Goal: Information Seeking & Learning: Understand process/instructions

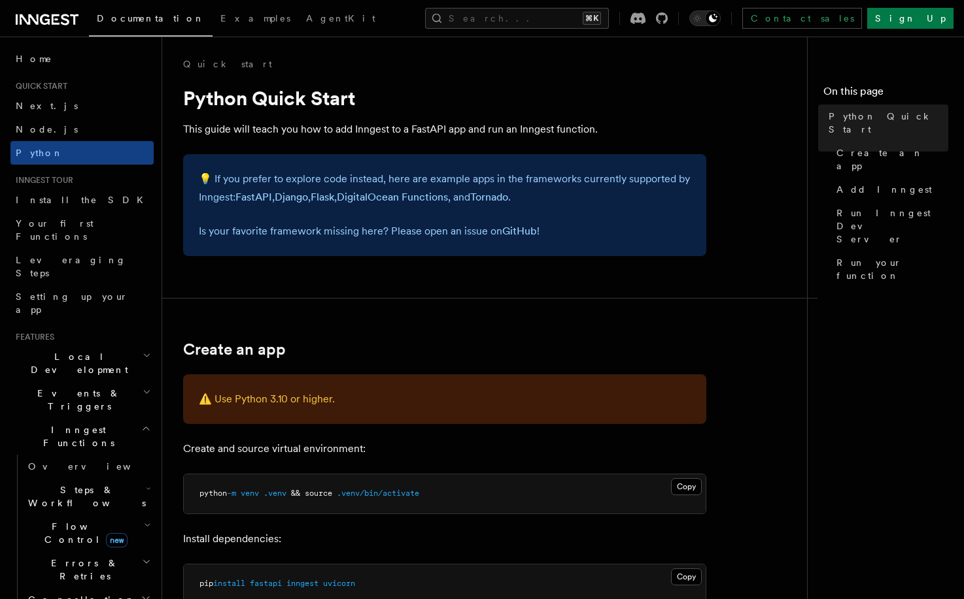
click at [62, 22] on icon at bounding box center [47, 20] width 63 height 16
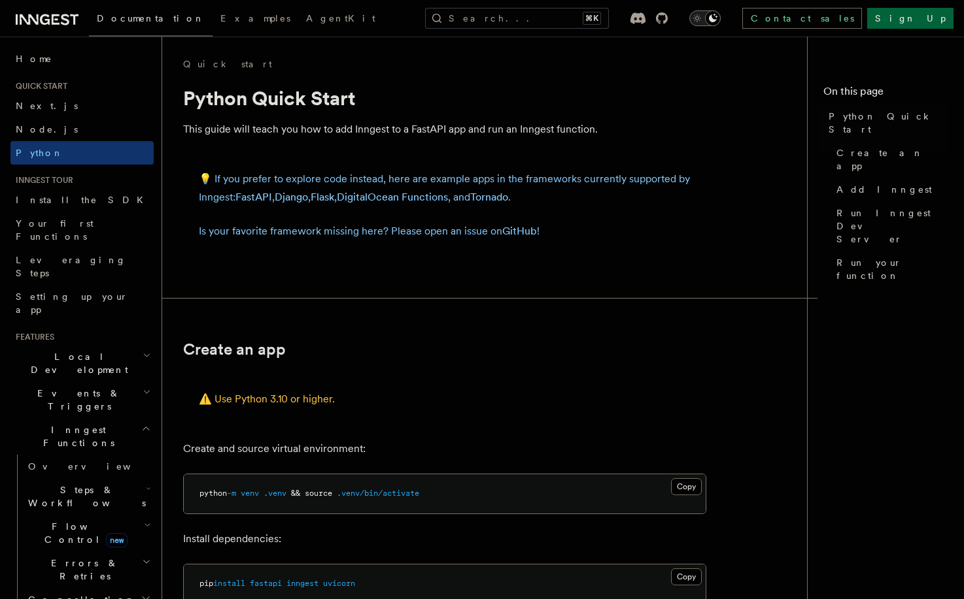
click at [96, 92] on li "Quick start Next.js Node.js Python" at bounding box center [81, 123] width 143 height 84
click at [80, 84] on h2 "Quick start" at bounding box center [81, 86] width 143 height 10
click at [43, 64] on link "Home" at bounding box center [81, 59] width 143 height 24
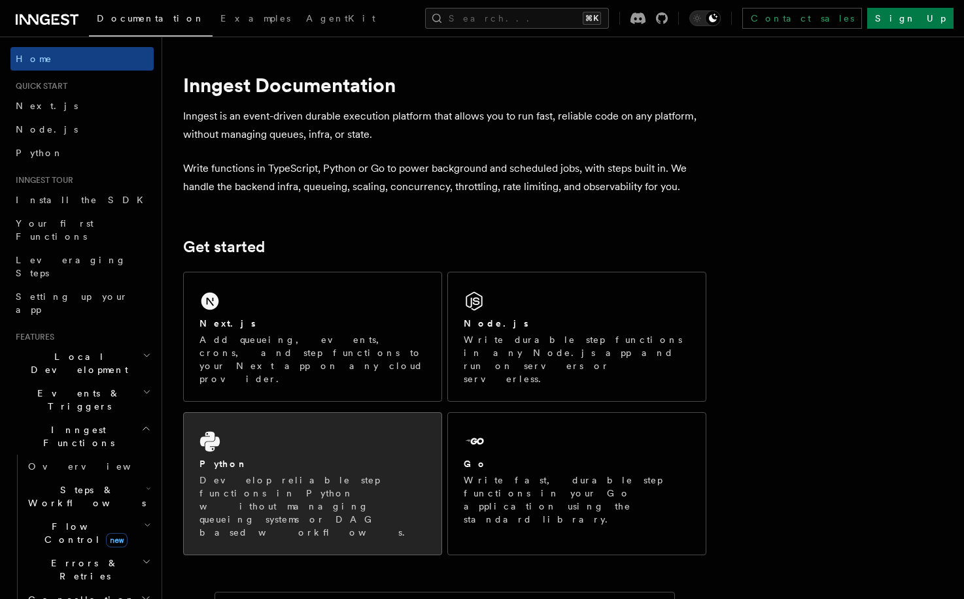
click at [324, 458] on div "Python" at bounding box center [312, 465] width 226 height 14
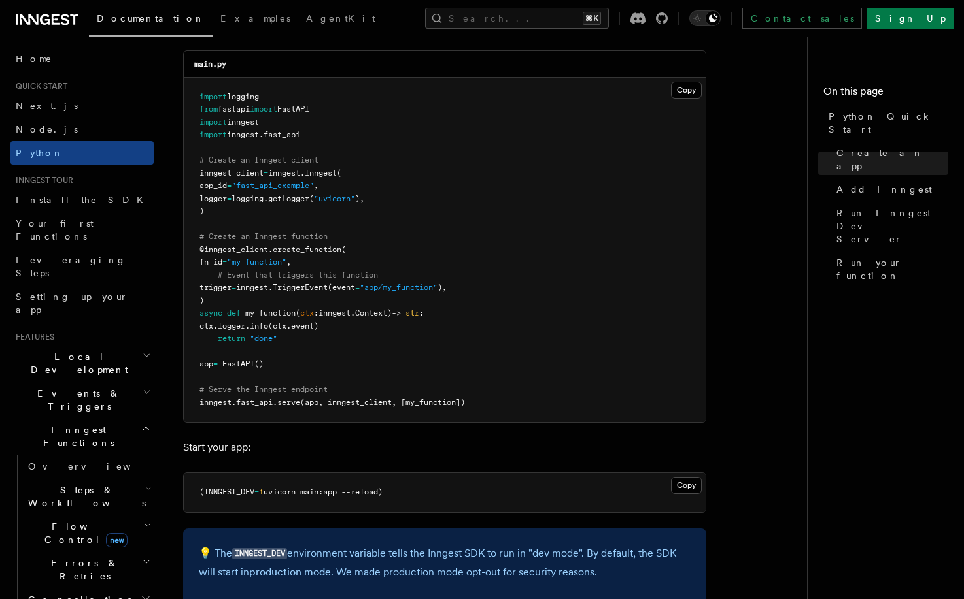
scroll to position [949, 0]
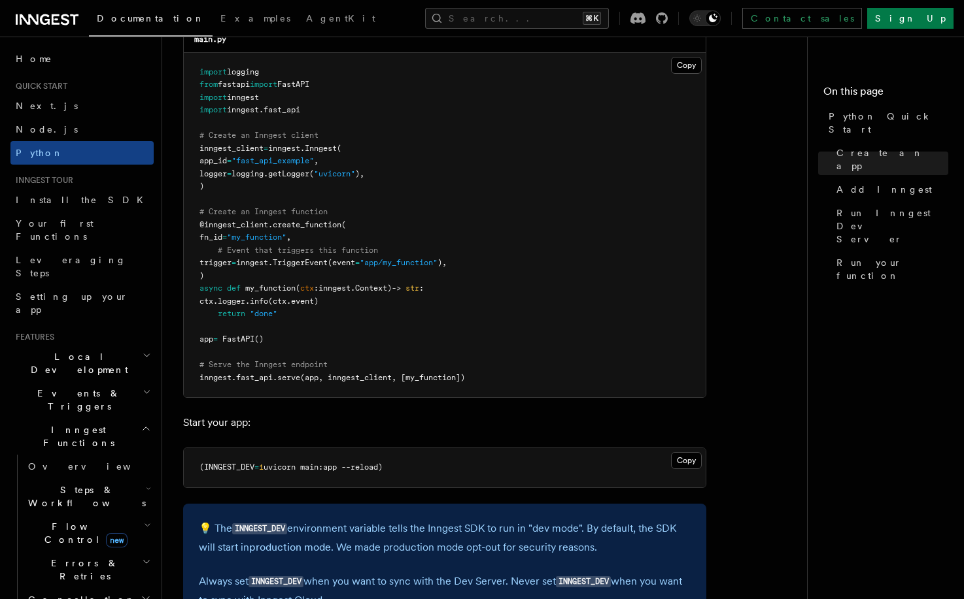
drag, startPoint x: 352, startPoint y: 360, endPoint x: 377, endPoint y: 374, distance: 28.4
click at [374, 373] on pre "import logging from fastapi import FastAPI import inngest import inngest . fast…" at bounding box center [445, 225] width 522 height 345
click at [379, 374] on span "(app, inngest_client, [my_function])" at bounding box center [382, 377] width 165 height 9
drag, startPoint x: 379, startPoint y: 360, endPoint x: 413, endPoint y: 385, distance: 42.1
click at [412, 384] on pre "import logging from fastapi import FastAPI import inngest import inngest . fast…" at bounding box center [445, 225] width 522 height 345
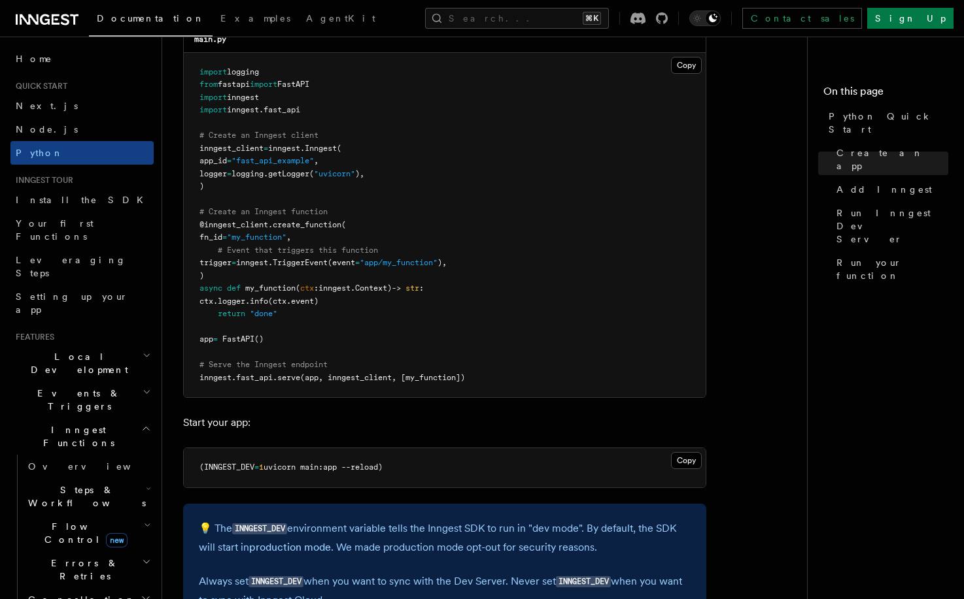
click at [413, 385] on pre "import logging from fastapi import FastAPI import inngest import inngest . fast…" at bounding box center [445, 225] width 522 height 345
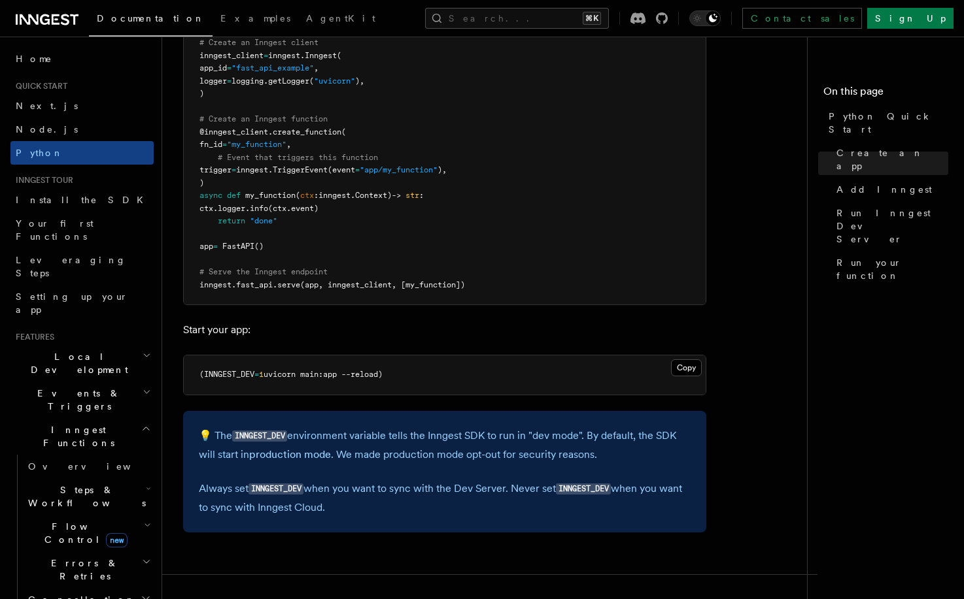
scroll to position [1043, 0]
click at [418, 371] on pre "(INNGEST_DEV = 1 uvicorn main:app --reload)" at bounding box center [445, 374] width 522 height 39
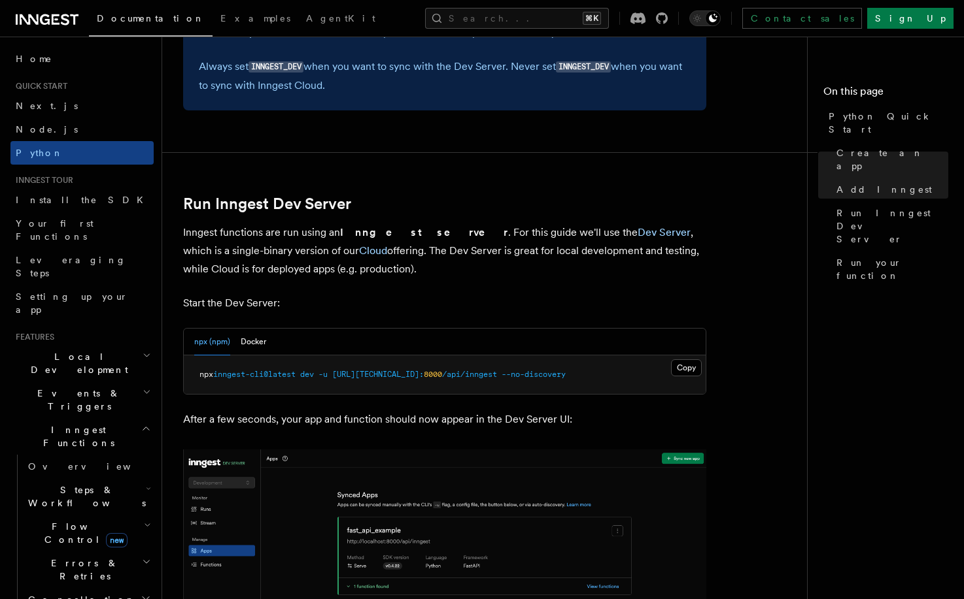
scroll to position [1466, 0]
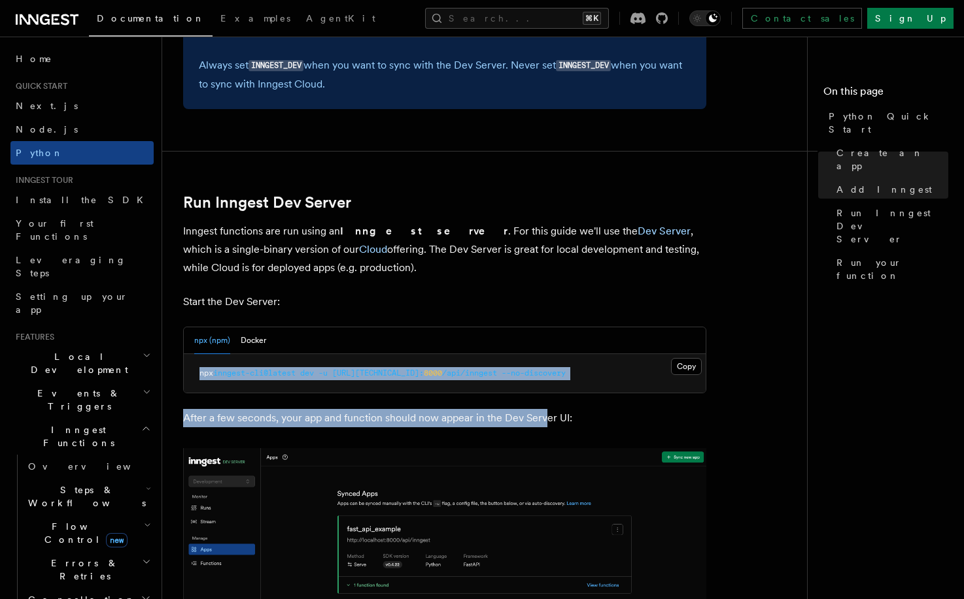
drag, startPoint x: 418, startPoint y: 315, endPoint x: 547, endPoint y: 426, distance: 170.6
click at [546, 422] on article "Quick start Python Quick Start This guide will teach you how to add Inngest to …" at bounding box center [489, 215] width 613 height 3247
click at [584, 380] on pre "npx inngest-cli@latest dev -u http://127.0.0.1: 8000 /api/inngest --no-discovery" at bounding box center [445, 373] width 522 height 39
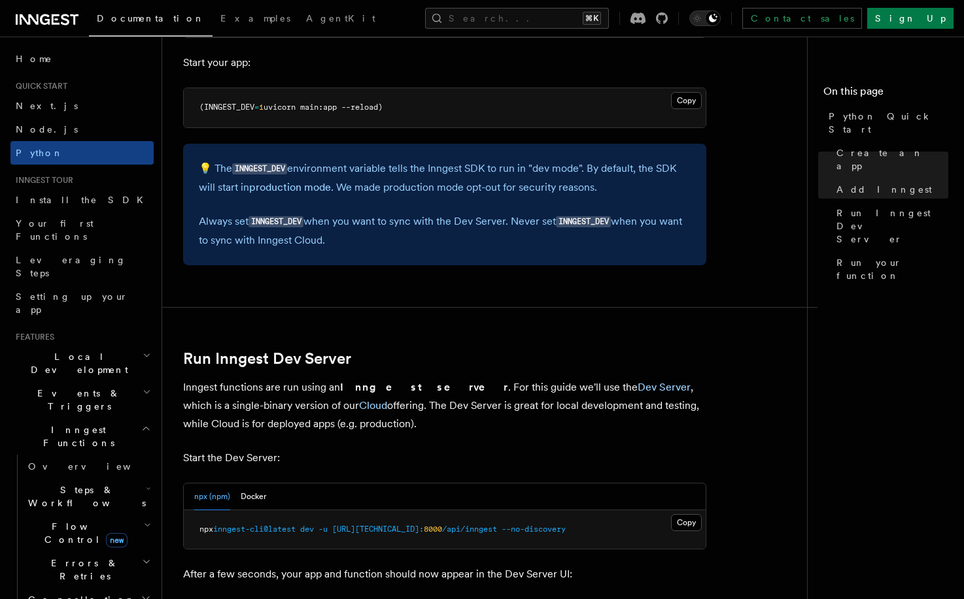
scroll to position [0, 0]
